Goal: Check status: Check status

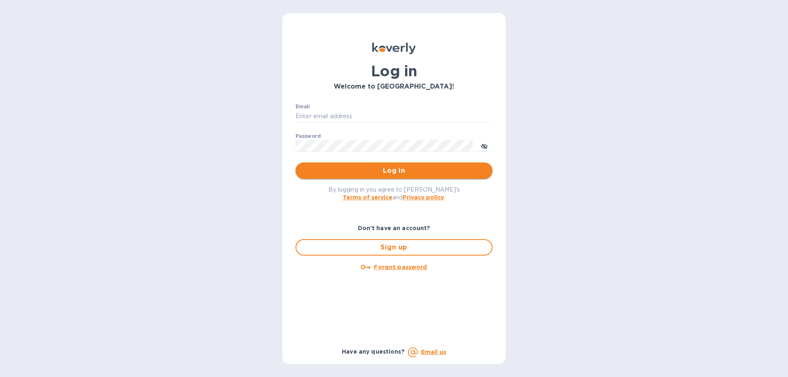
type input "ujjwalb@rtwlogistics.net"
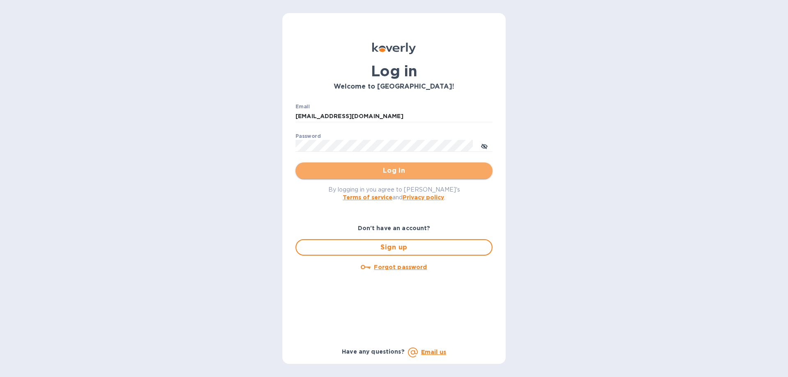
click at [328, 170] on span "Log in" at bounding box center [394, 171] width 184 height 10
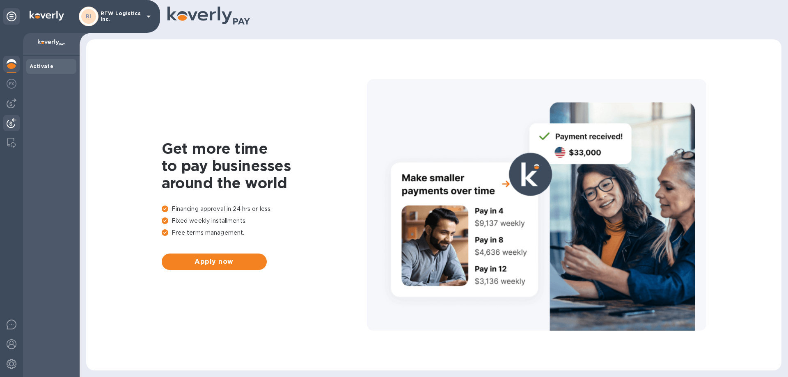
click at [6, 124] on div at bounding box center [11, 124] width 16 height 18
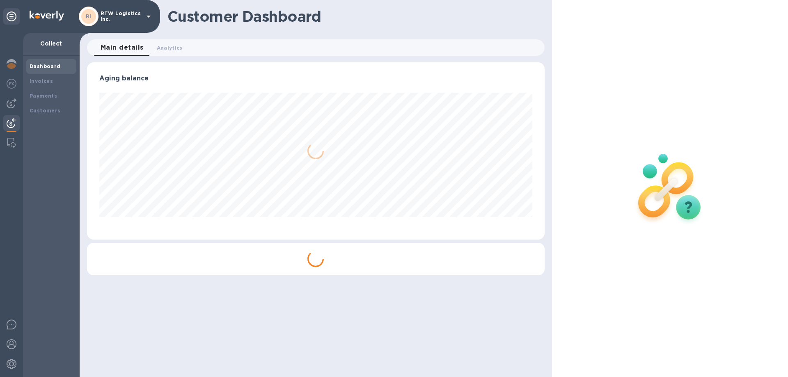
scroll to position [177, 457]
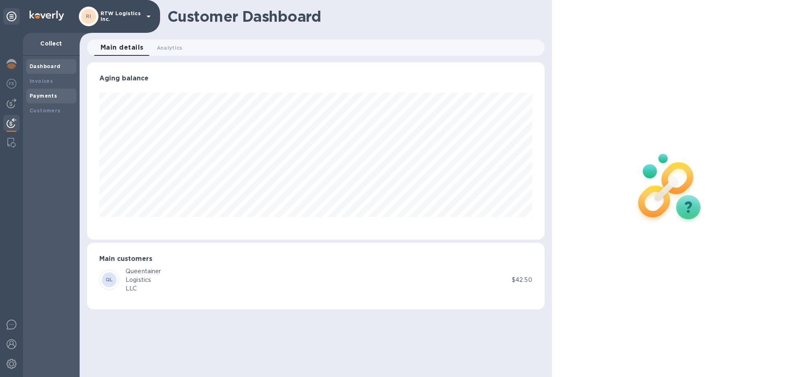
click at [49, 99] on div "Payments" at bounding box center [52, 96] width 44 height 8
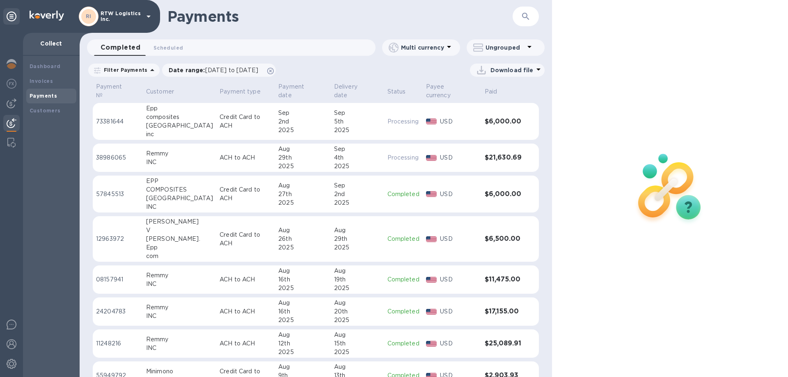
click at [366, 162] on div "2025" at bounding box center [357, 166] width 47 height 9
